Goal: Task Accomplishment & Management: Use online tool/utility

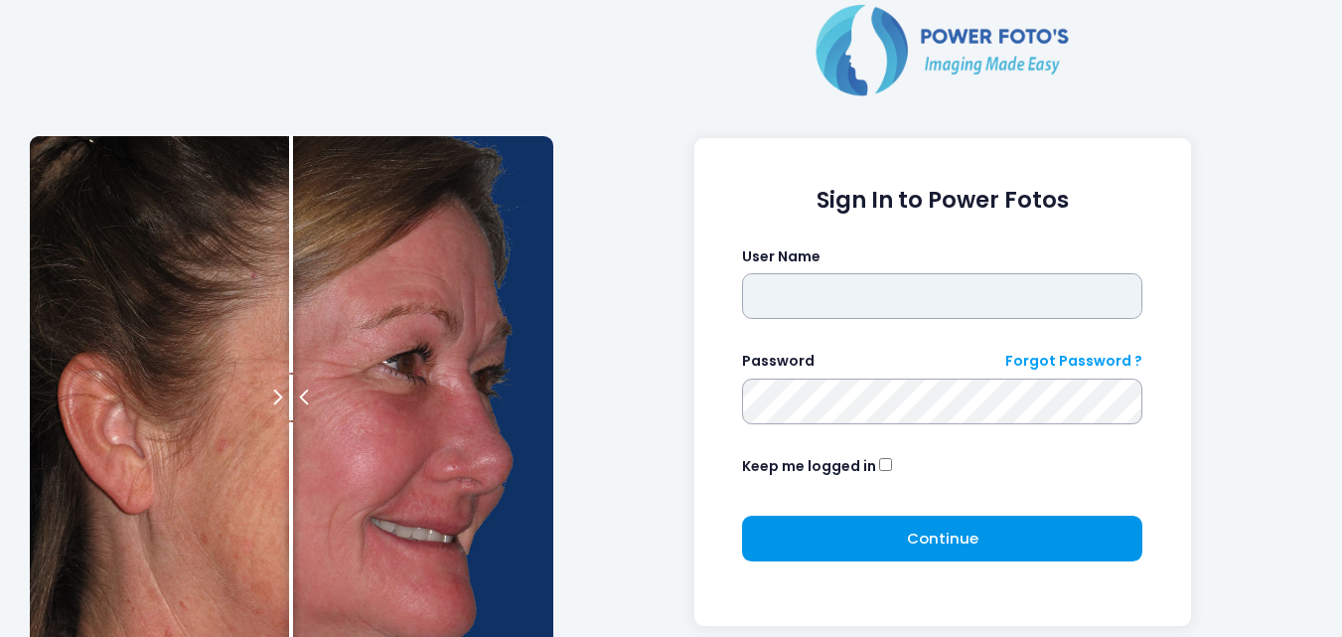
type input "**********"
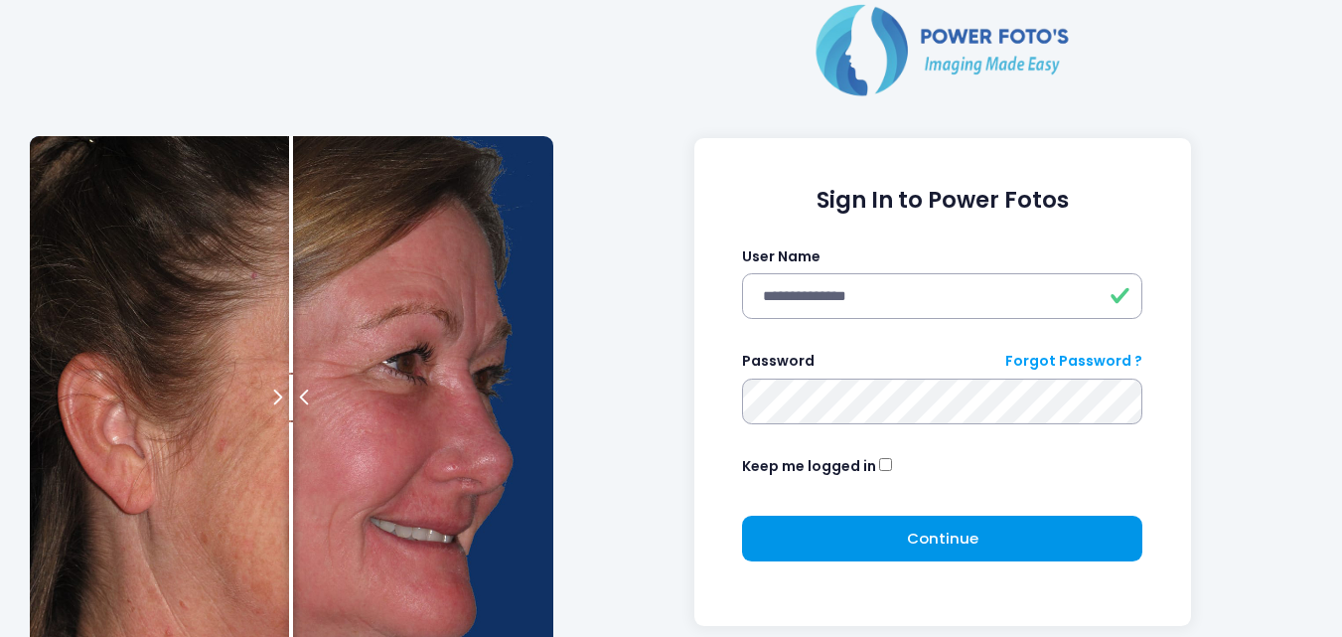
click at [845, 531] on button "Continue Please wait..." at bounding box center [942, 538] width 400 height 46
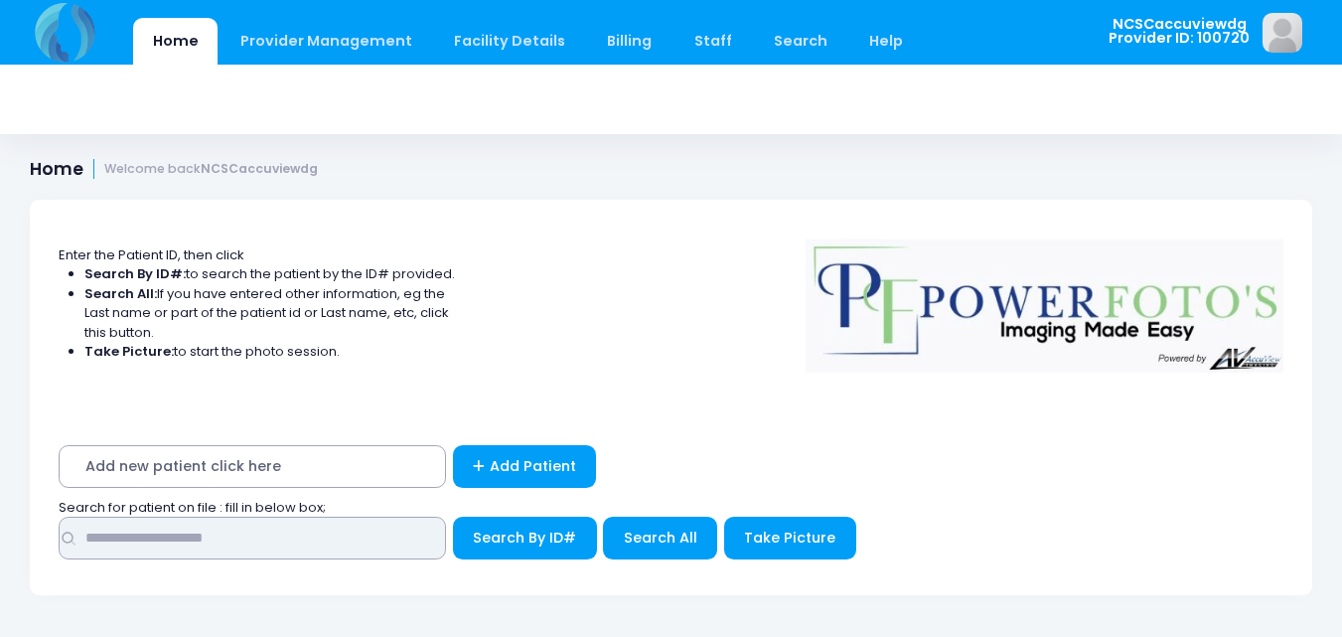
click at [196, 533] on input "text" at bounding box center [252, 537] width 387 height 43
type input "*****"
click at [453, 516] on button "Search By ID#" at bounding box center [525, 537] width 144 height 43
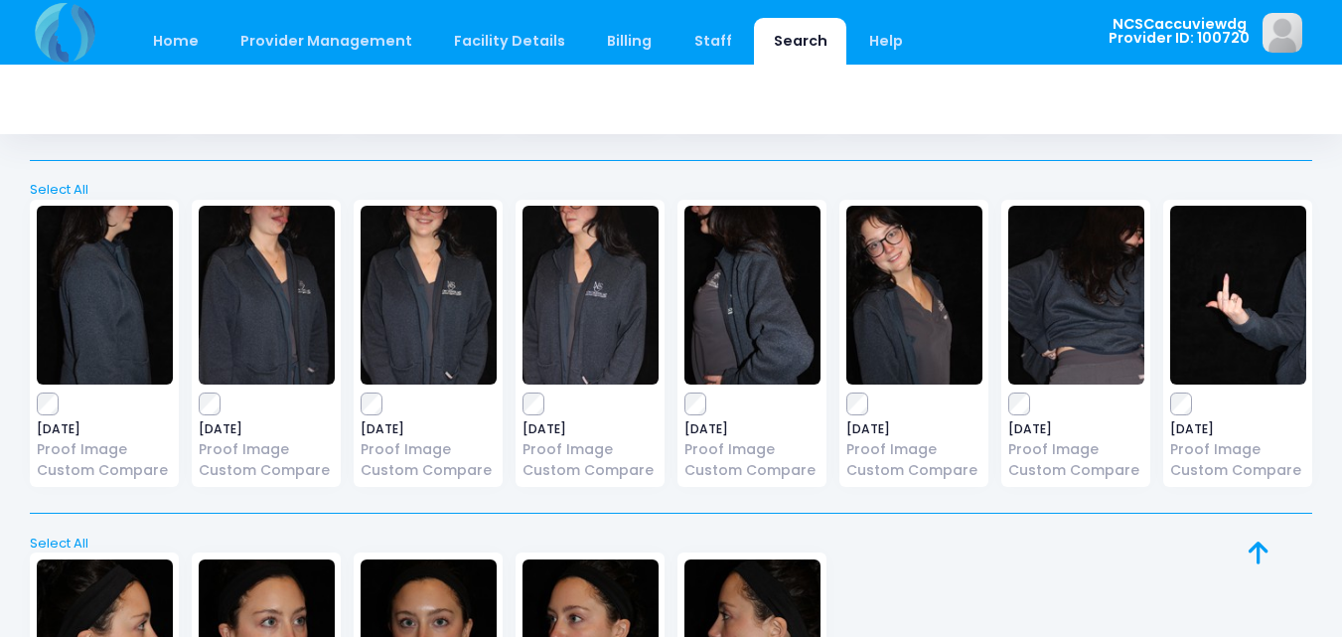
scroll to position [1877, 0]
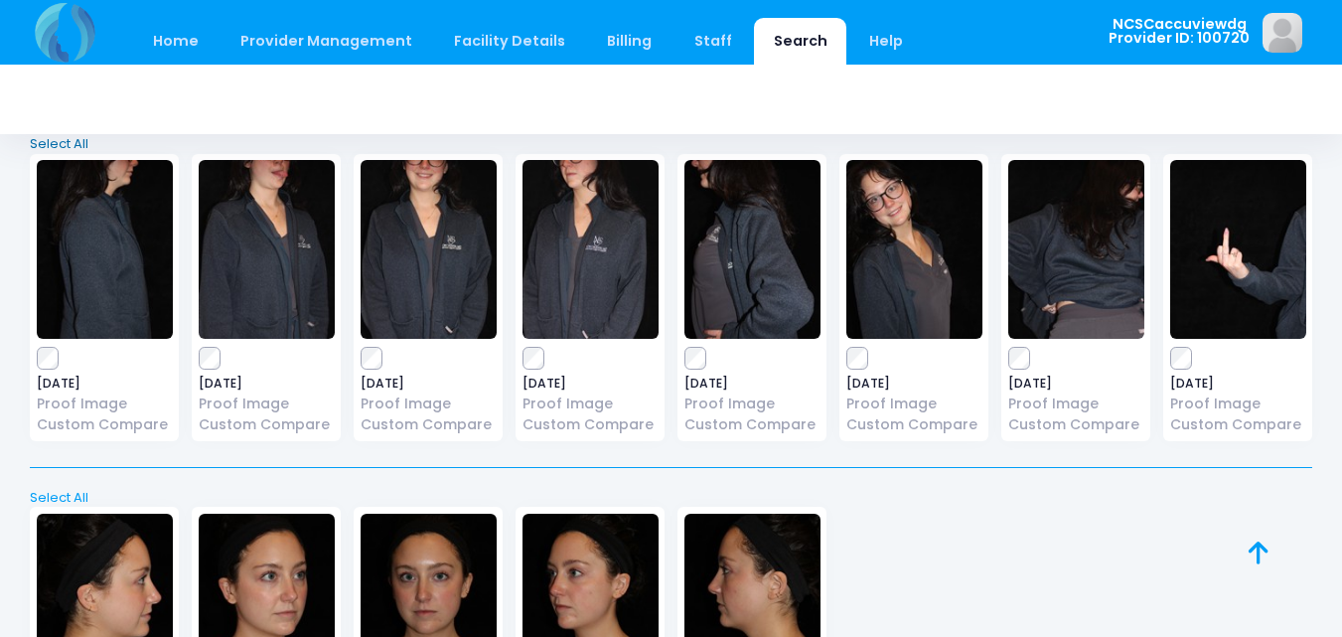
click at [70, 135] on link "Select All" at bounding box center [671, 144] width 1295 height 20
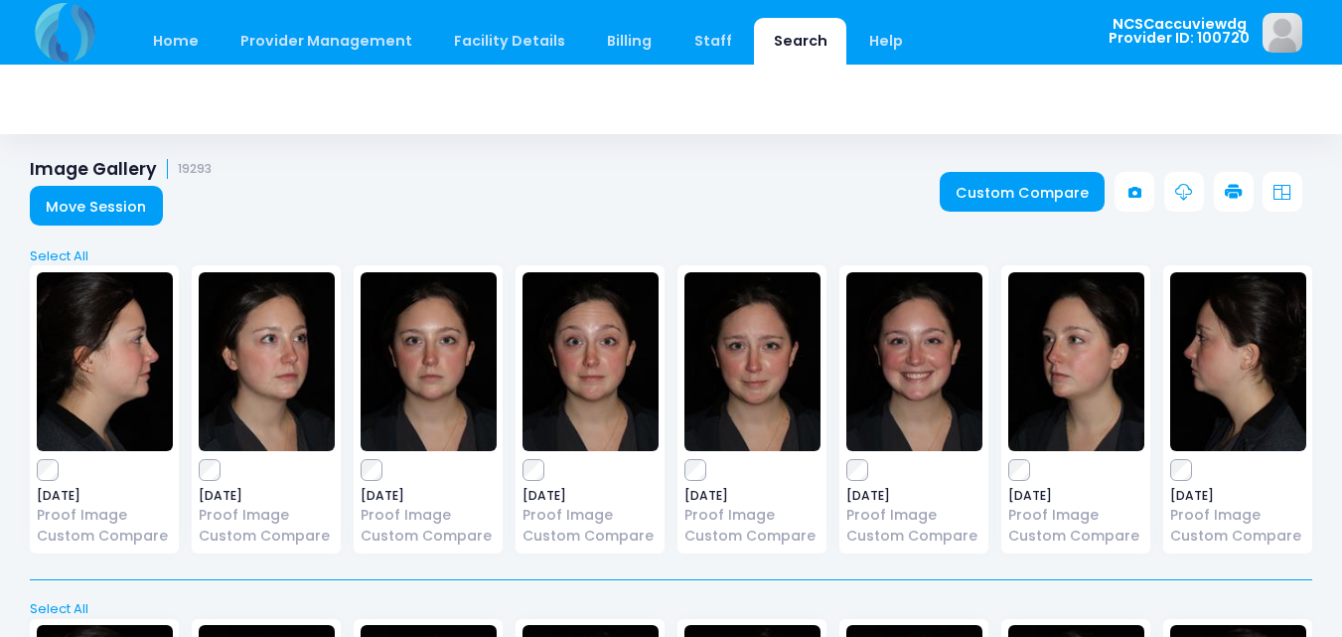
click at [126, 207] on link "Move Session" at bounding box center [96, 206] width 133 height 40
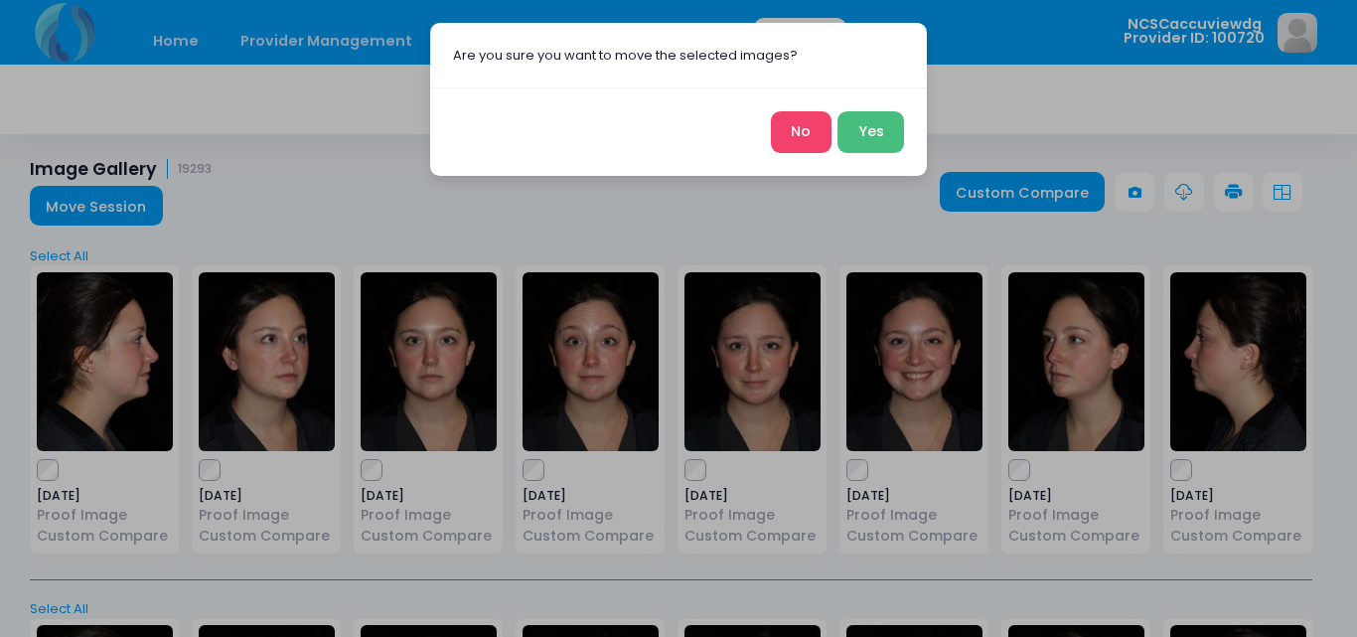
click at [860, 128] on button "Yes" at bounding box center [870, 132] width 67 height 43
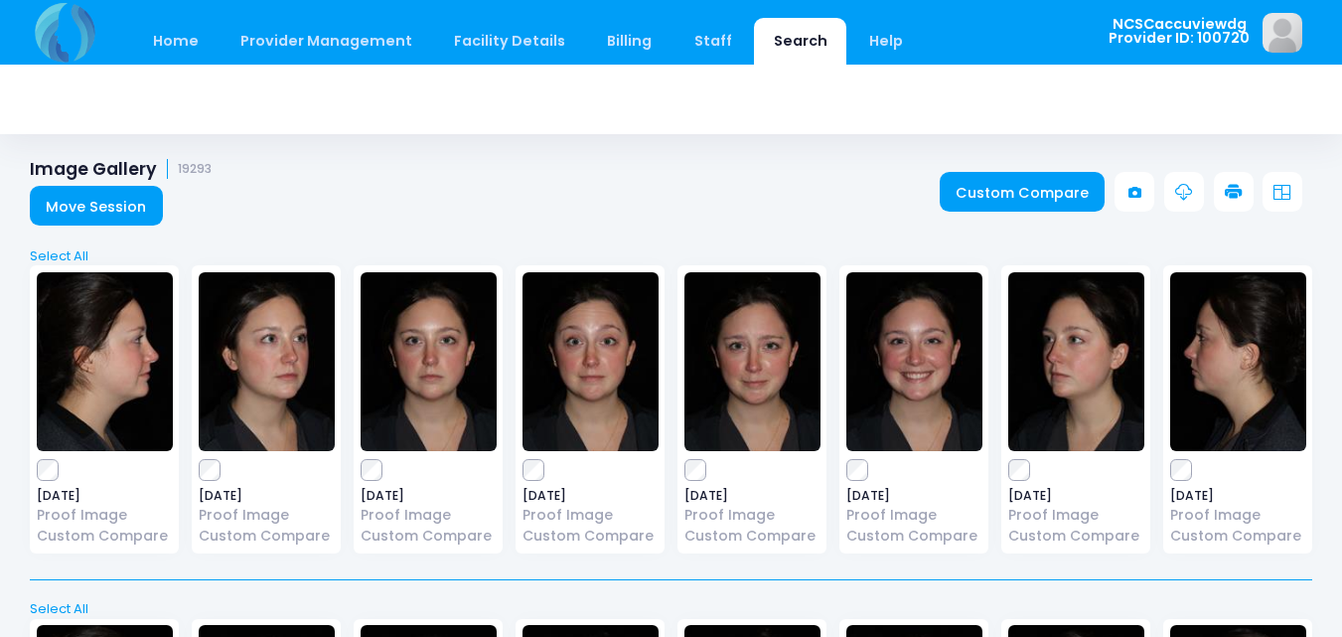
click at [191, 473] on div "2024-01-23 Proof Image Custom Compare" at bounding box center [267, 409] width 162 height 288
click at [1022, 197] on link "Custom Compare" at bounding box center [1023, 192] width 166 height 40
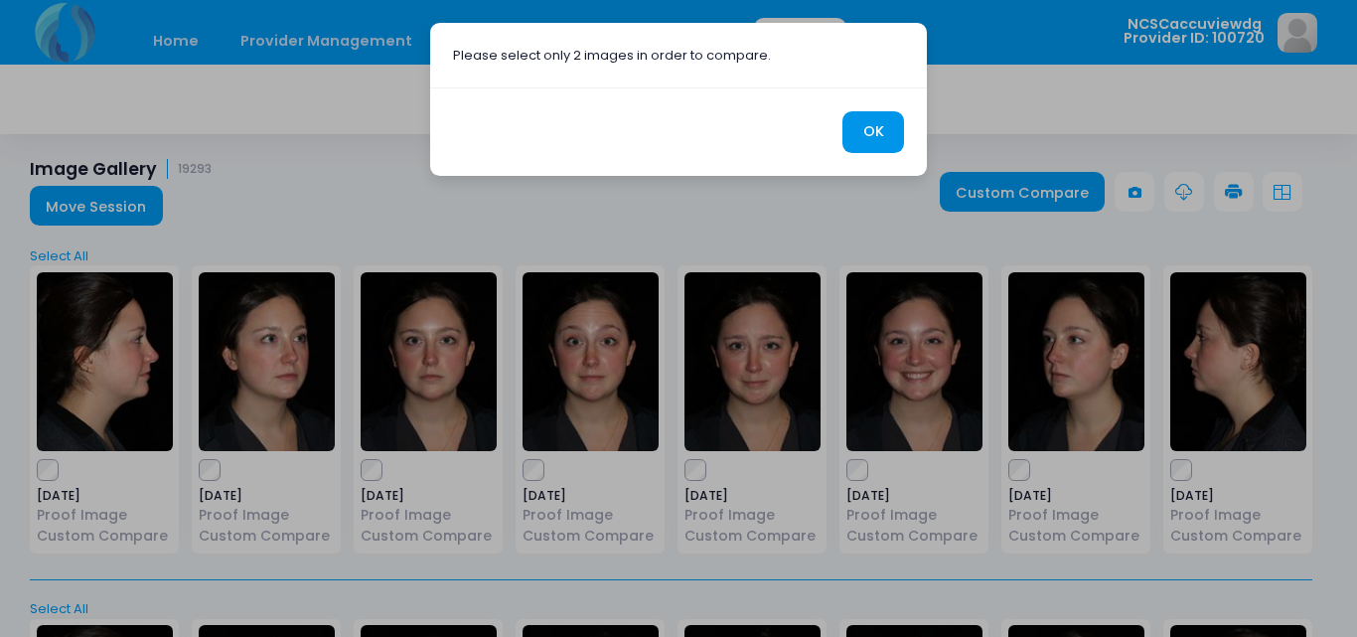
click at [867, 121] on button "OK" at bounding box center [873, 132] width 62 height 43
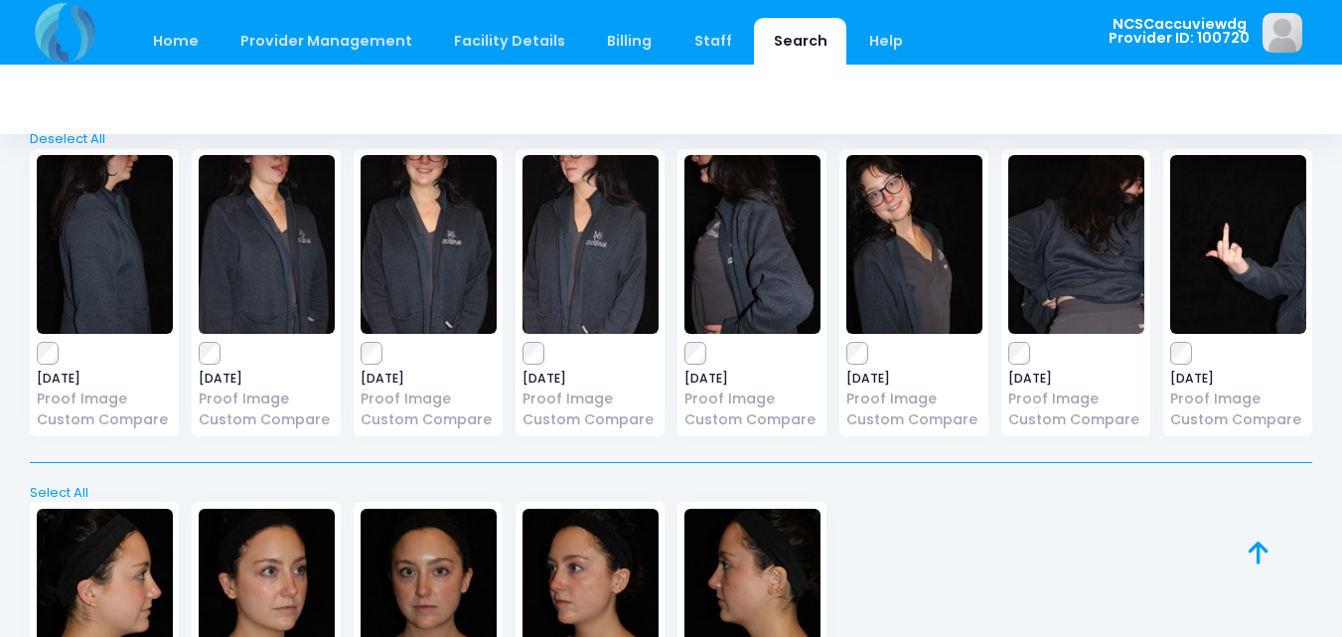
scroll to position [1788, 0]
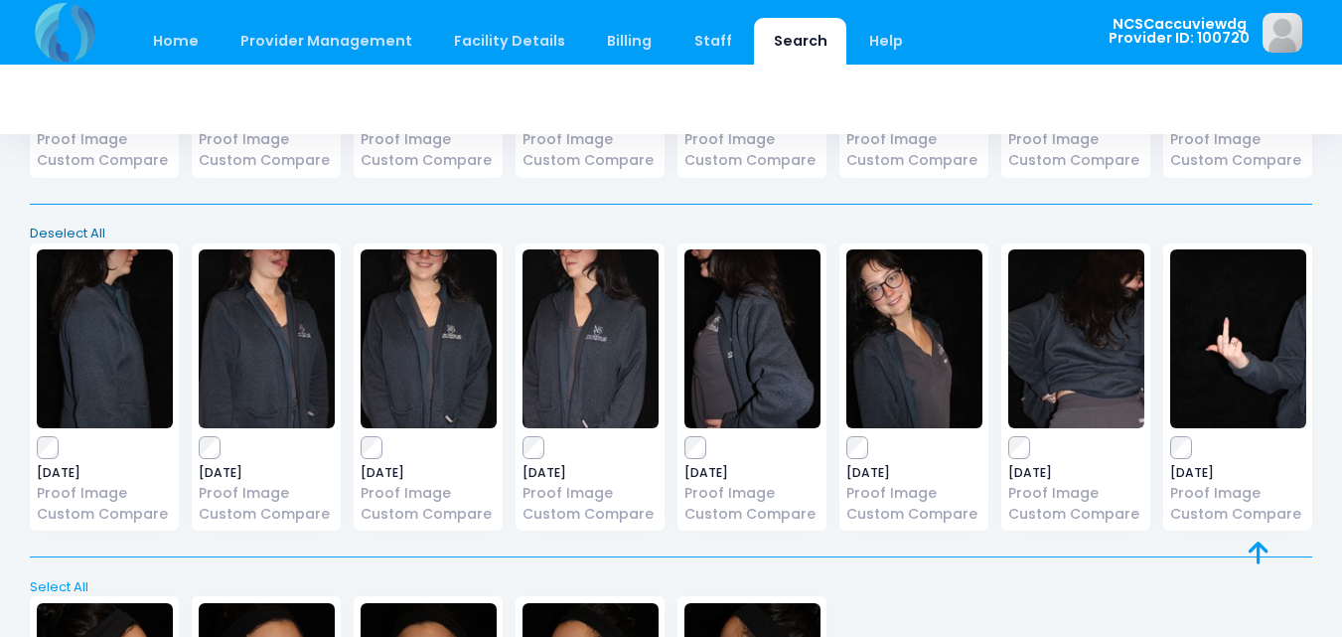
click at [72, 237] on link "Deselect All" at bounding box center [671, 233] width 1295 height 20
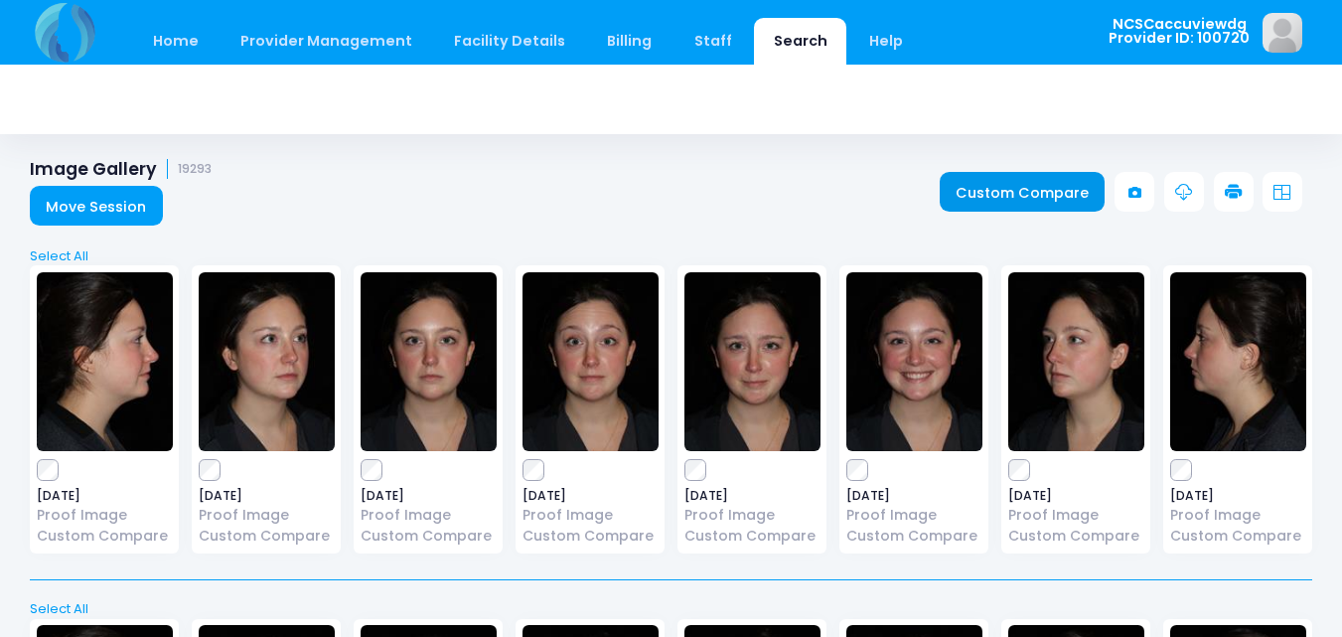
click at [1007, 207] on link "Custom Compare" at bounding box center [1023, 192] width 166 height 40
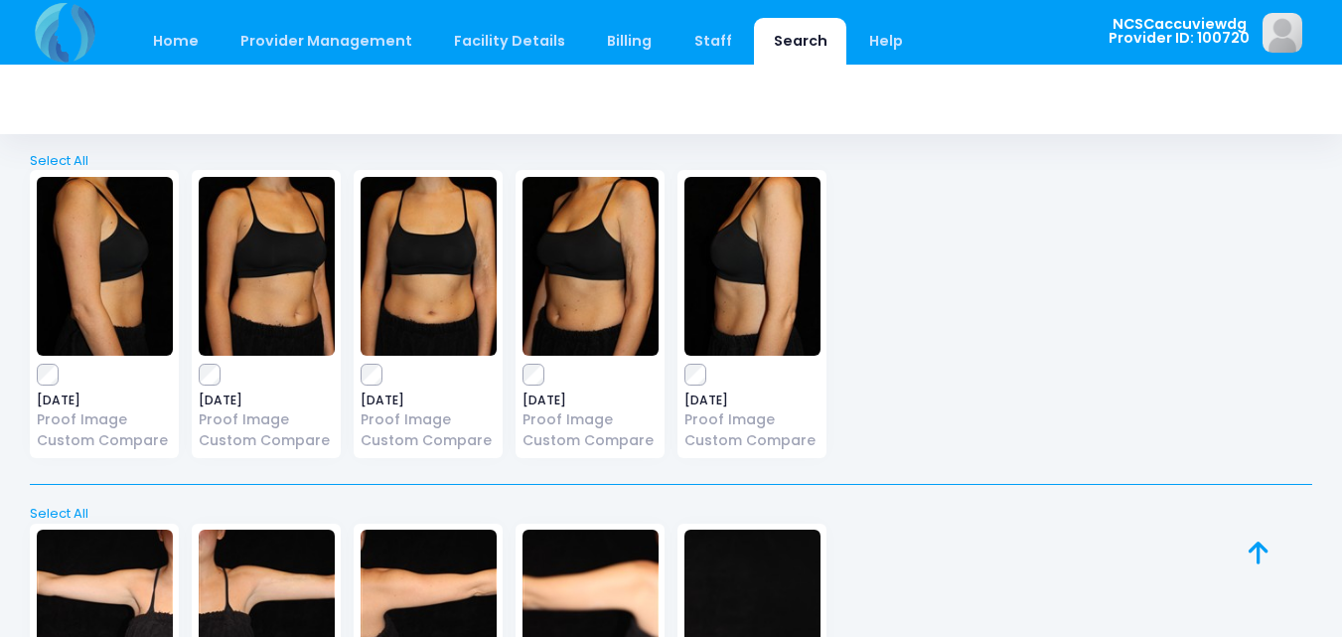
scroll to position [2979, 0]
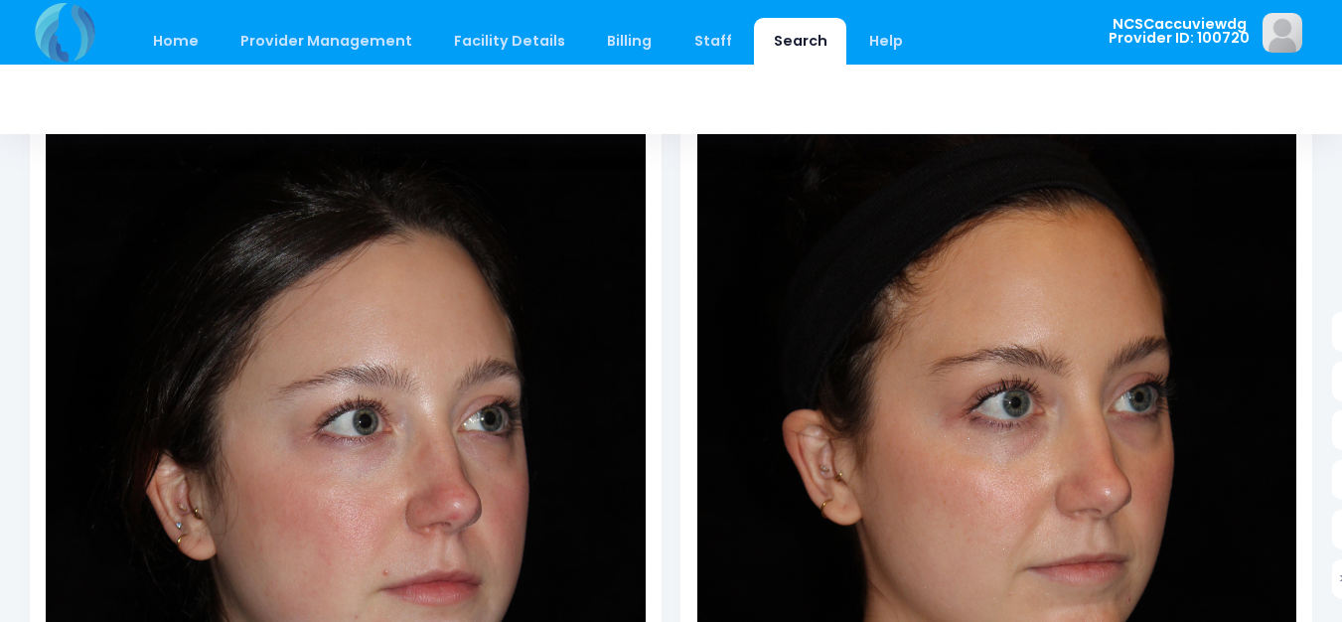
scroll to position [199, 0]
